Goal: Find specific page/section: Find specific page/section

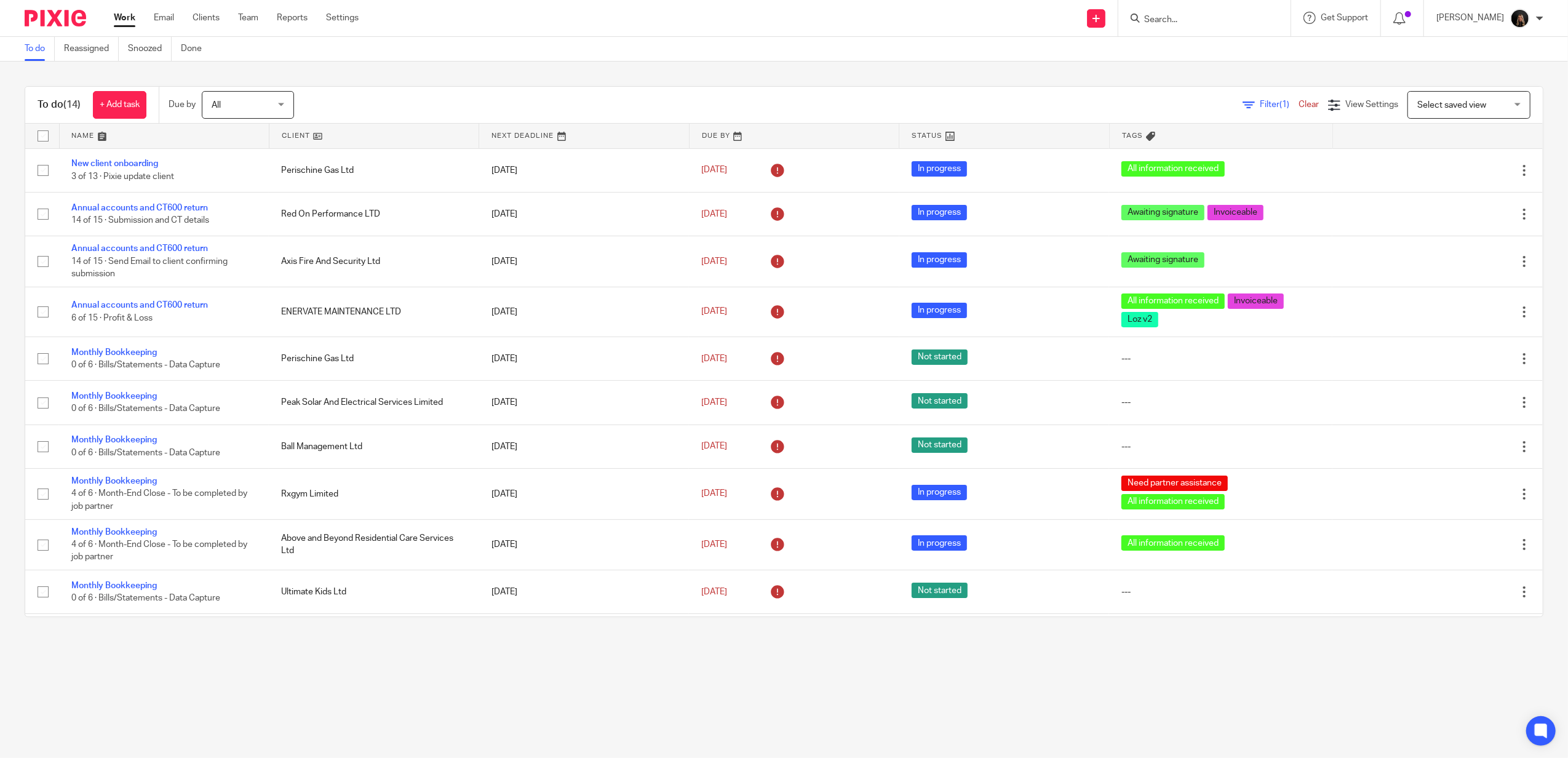
click at [65, 18] on img at bounding box center [55, 18] width 61 height 17
click at [1211, 26] on div at bounding box center [1204, 18] width 172 height 36
click at [1209, 25] on input "Search" at bounding box center [1198, 20] width 111 height 11
type input "venture"
click at [1258, 67] on link at bounding box center [1219, 67] width 159 height 19
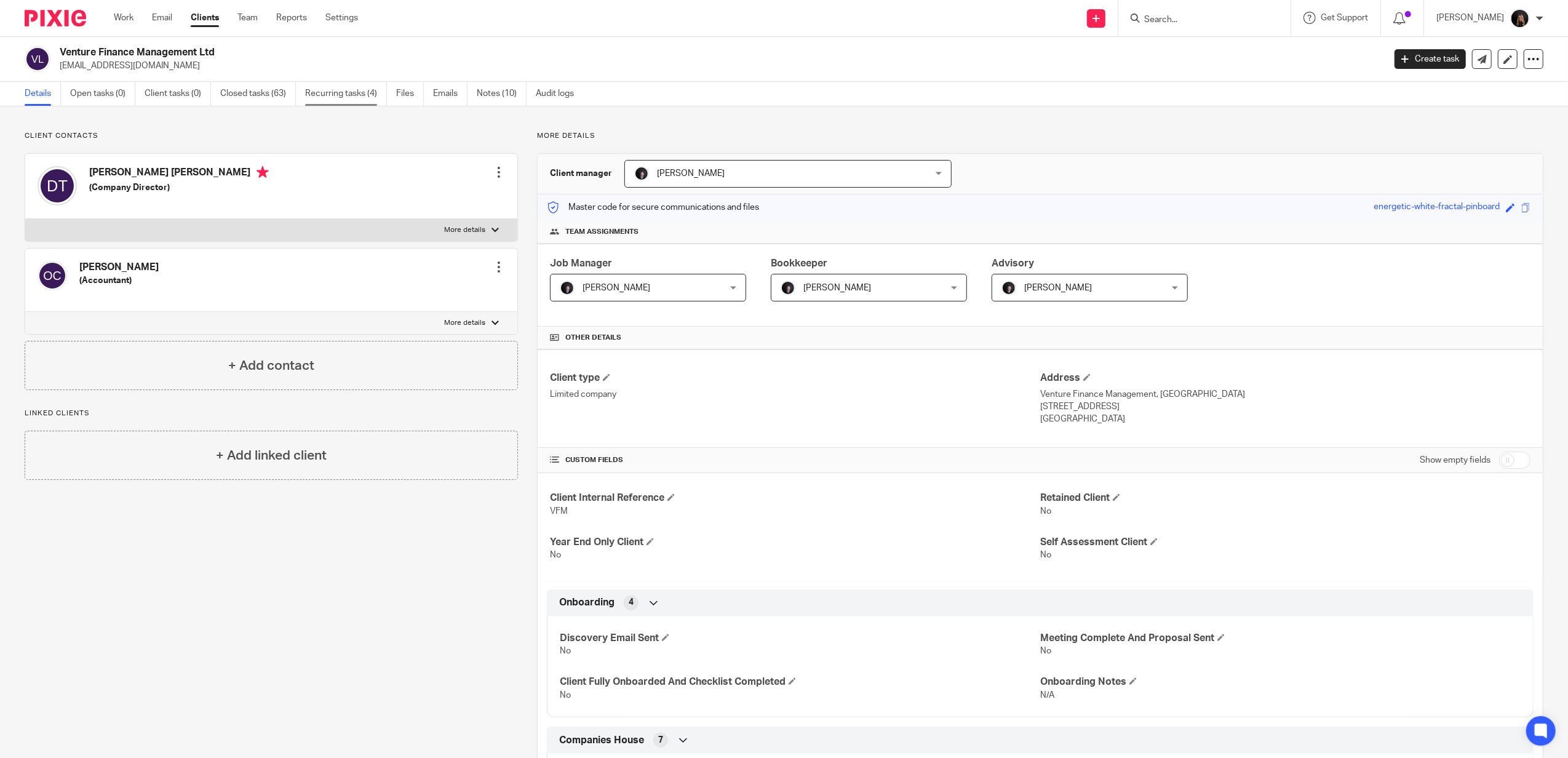
click at [355, 90] on link "Recurring tasks (4)" at bounding box center [346, 94] width 82 height 24
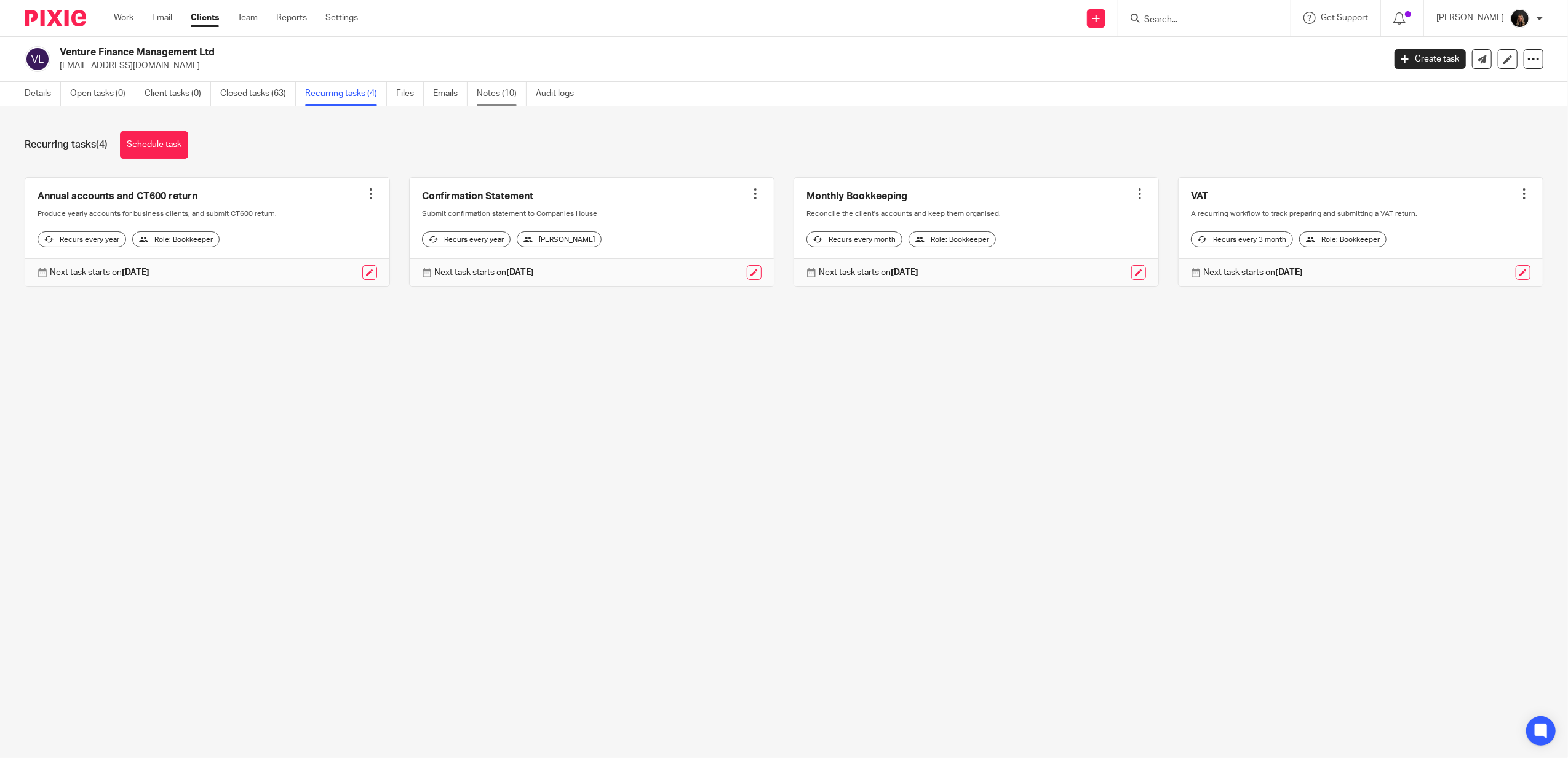
click at [483, 89] on link "Notes (10)" at bounding box center [501, 94] width 50 height 24
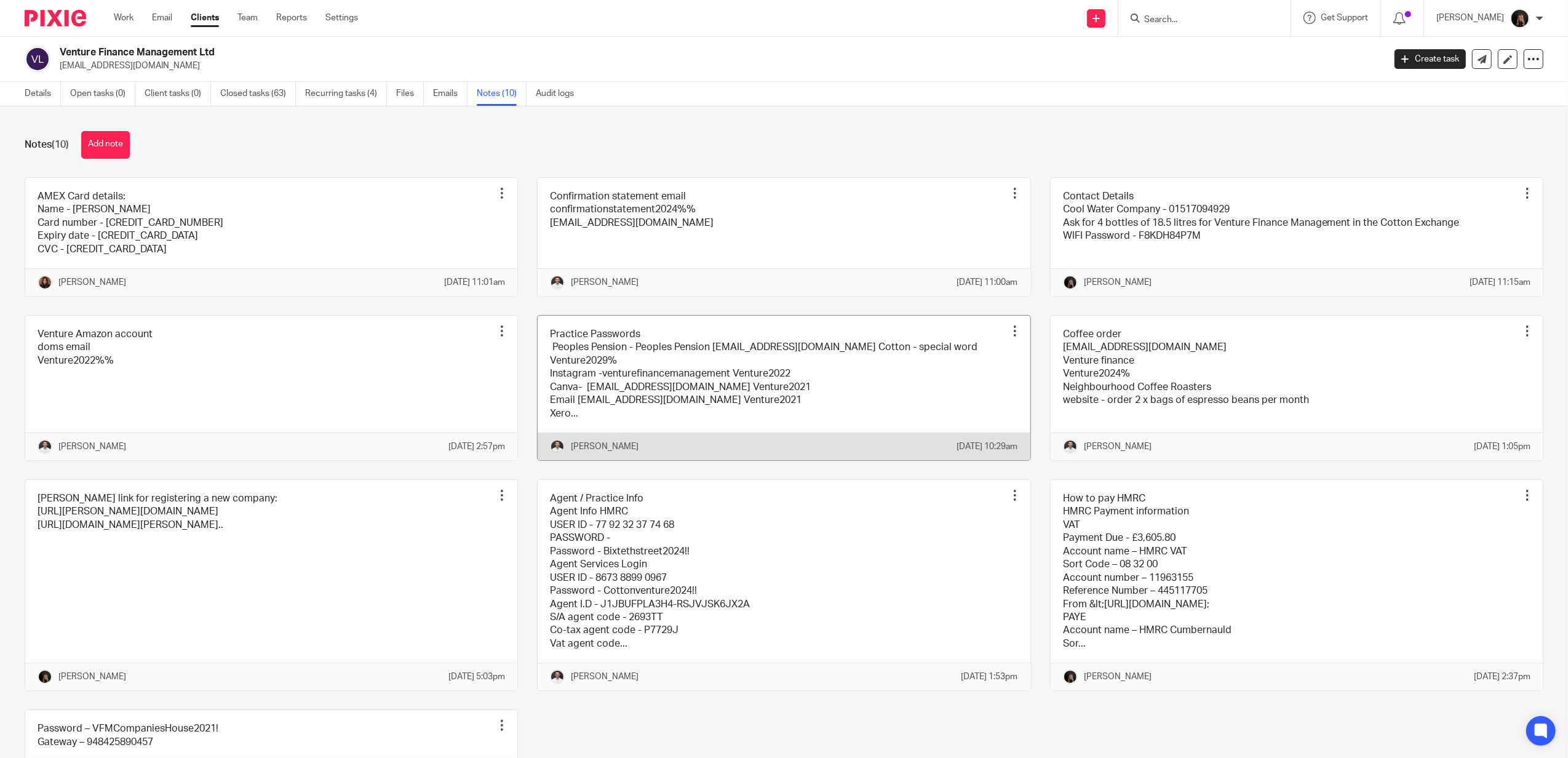
click at [948, 343] on link at bounding box center [784, 387] width 492 height 145
